Goal: Task Accomplishment & Management: Manage account settings

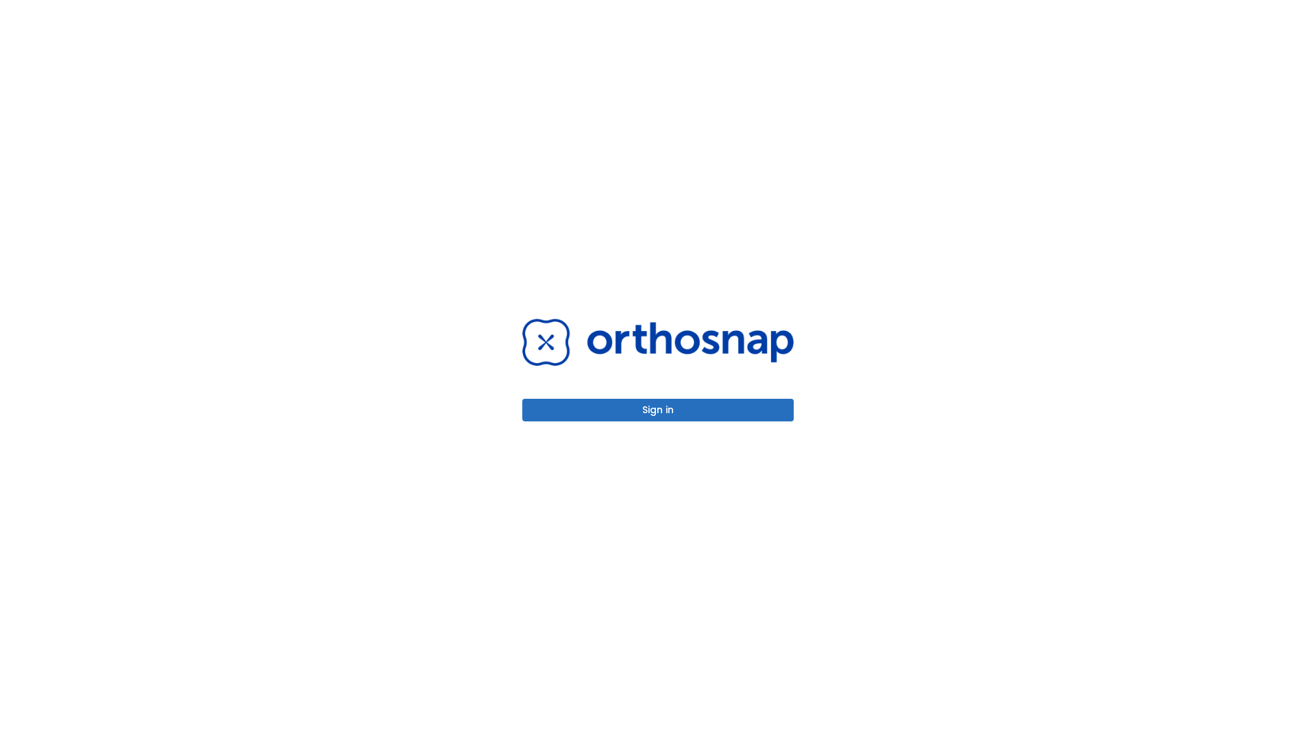
click at [658, 410] on button "Sign in" at bounding box center [657, 410] width 271 height 23
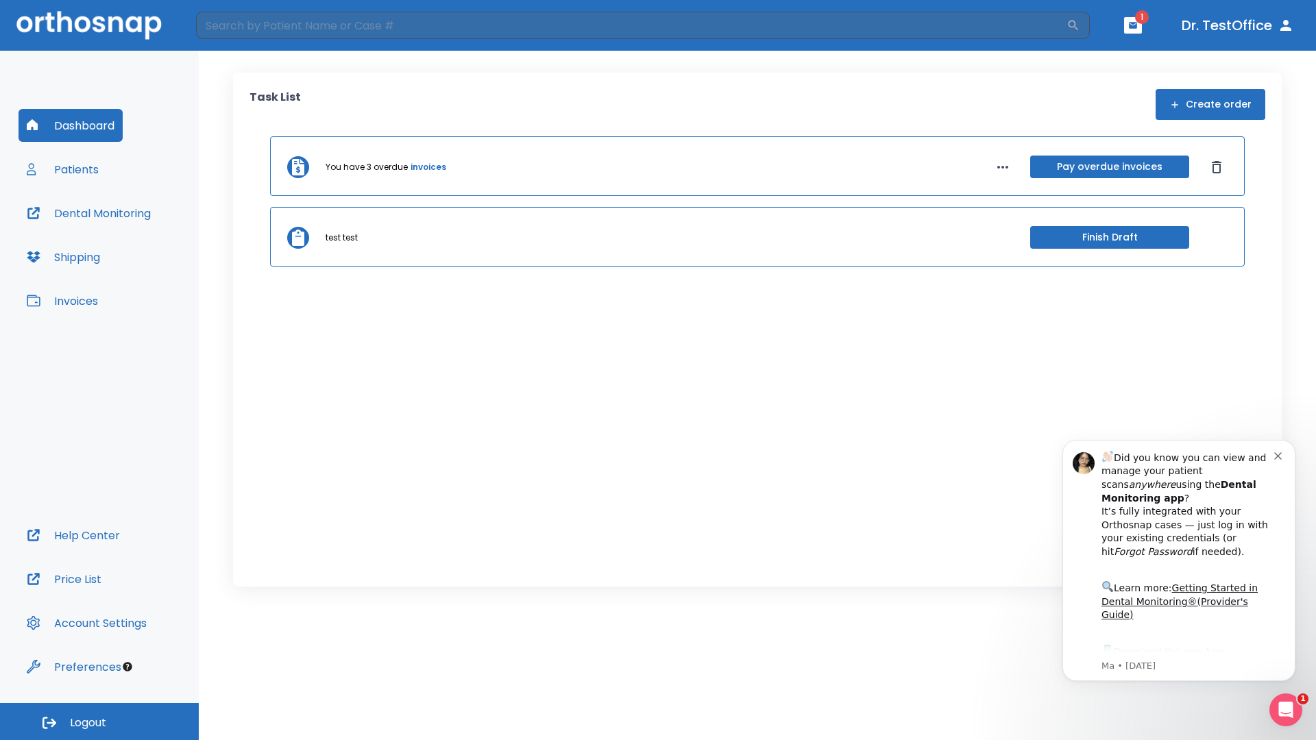
click at [99, 722] on span "Logout" at bounding box center [88, 723] width 36 height 15
